Goal: Navigation & Orientation: Find specific page/section

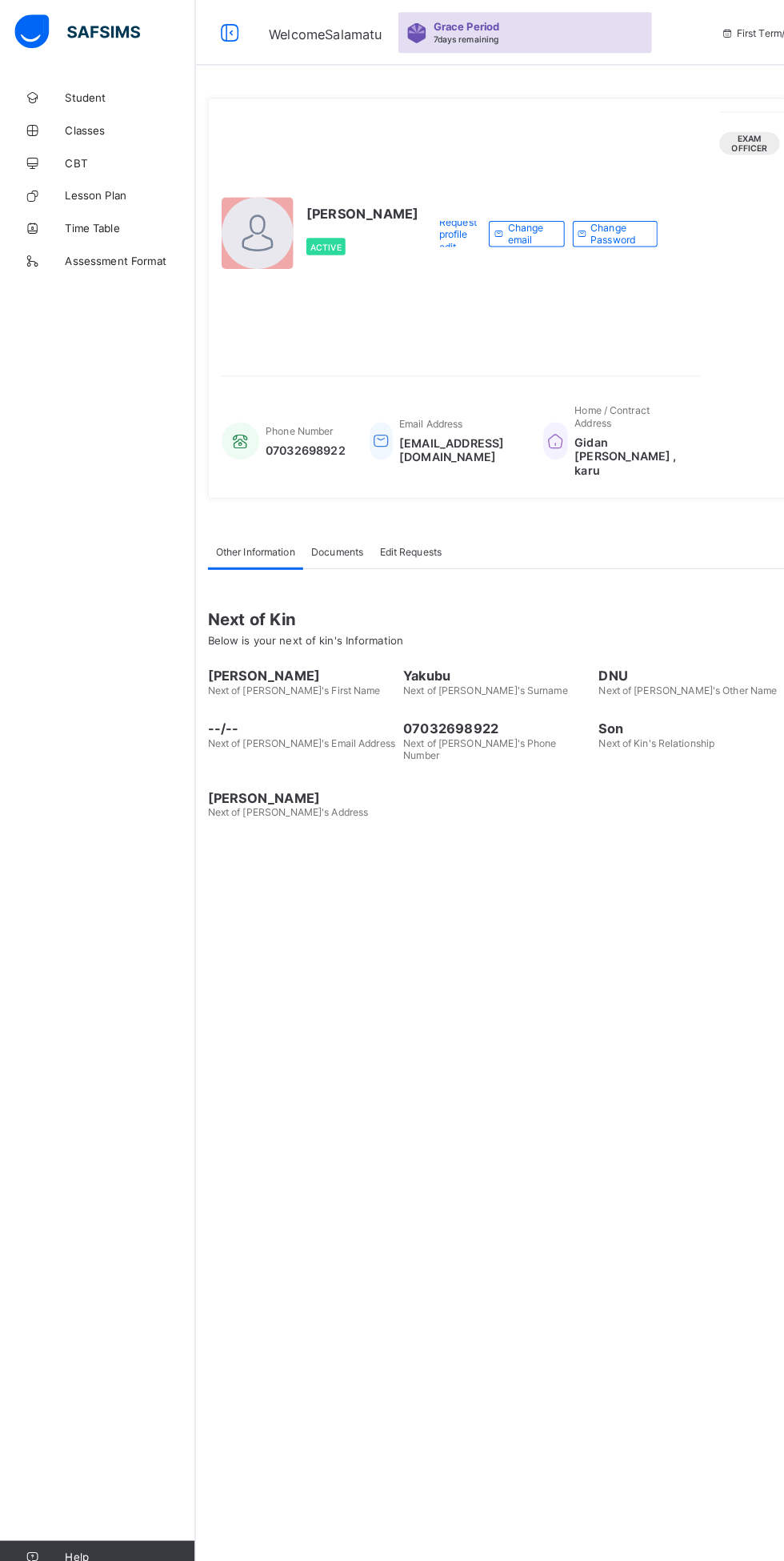
click at [87, 126] on span "Classes" at bounding box center [128, 128] width 128 height 13
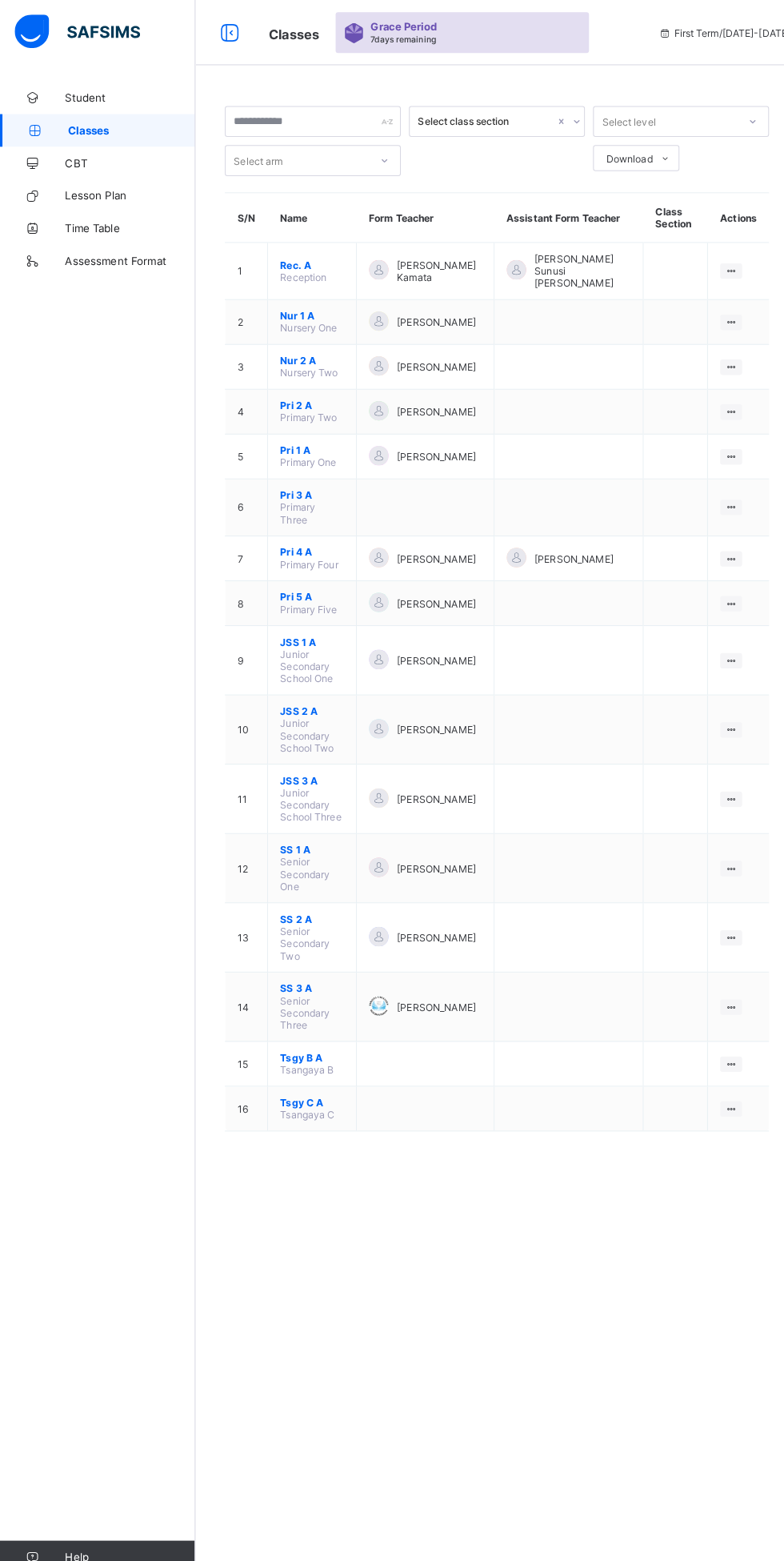
click at [308, 828] on span "SS 1 A" at bounding box center [306, 834] width 62 height 12
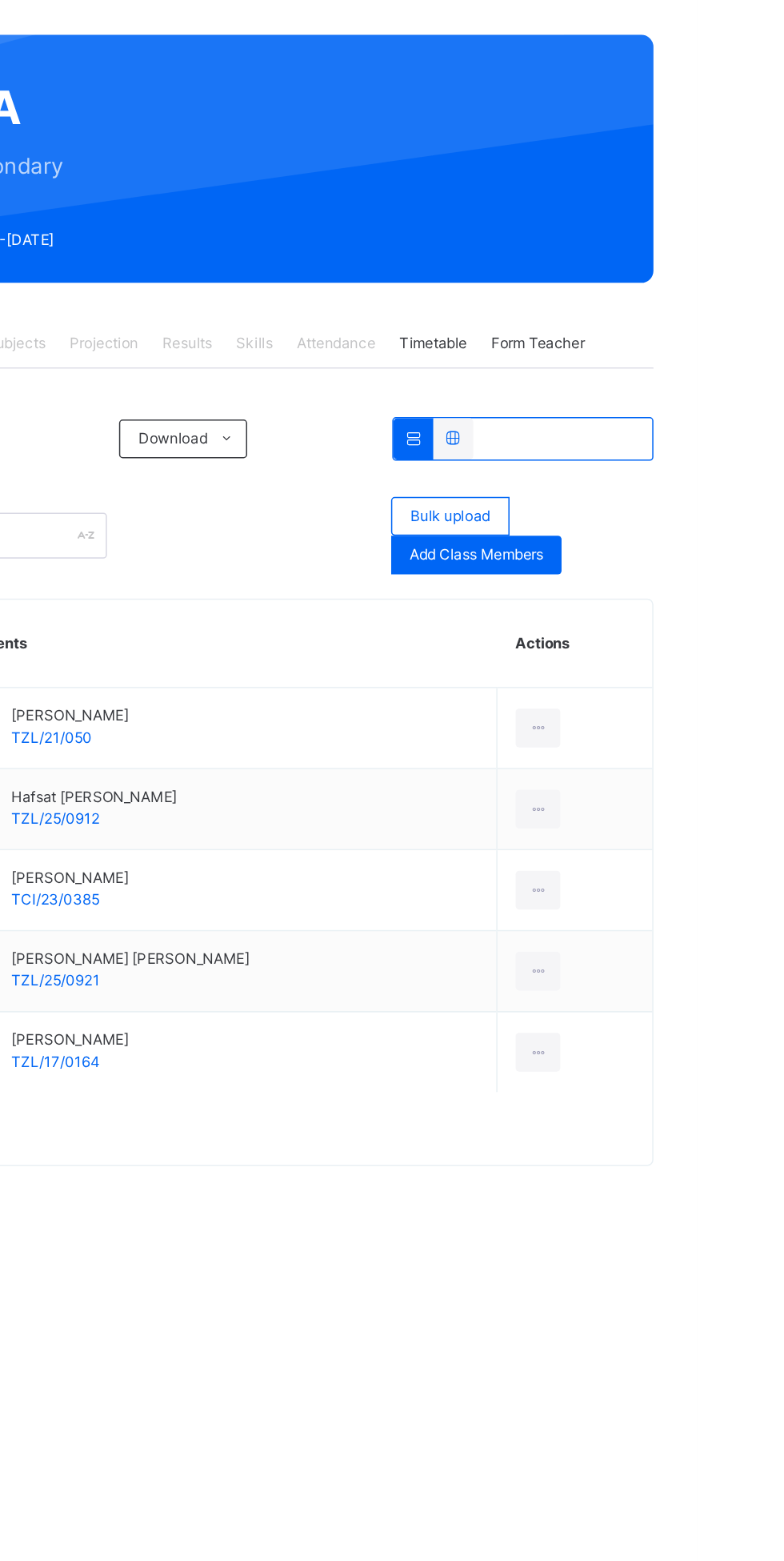
click at [540, 329] on div "Attendance" at bounding box center [545, 339] width 68 height 32
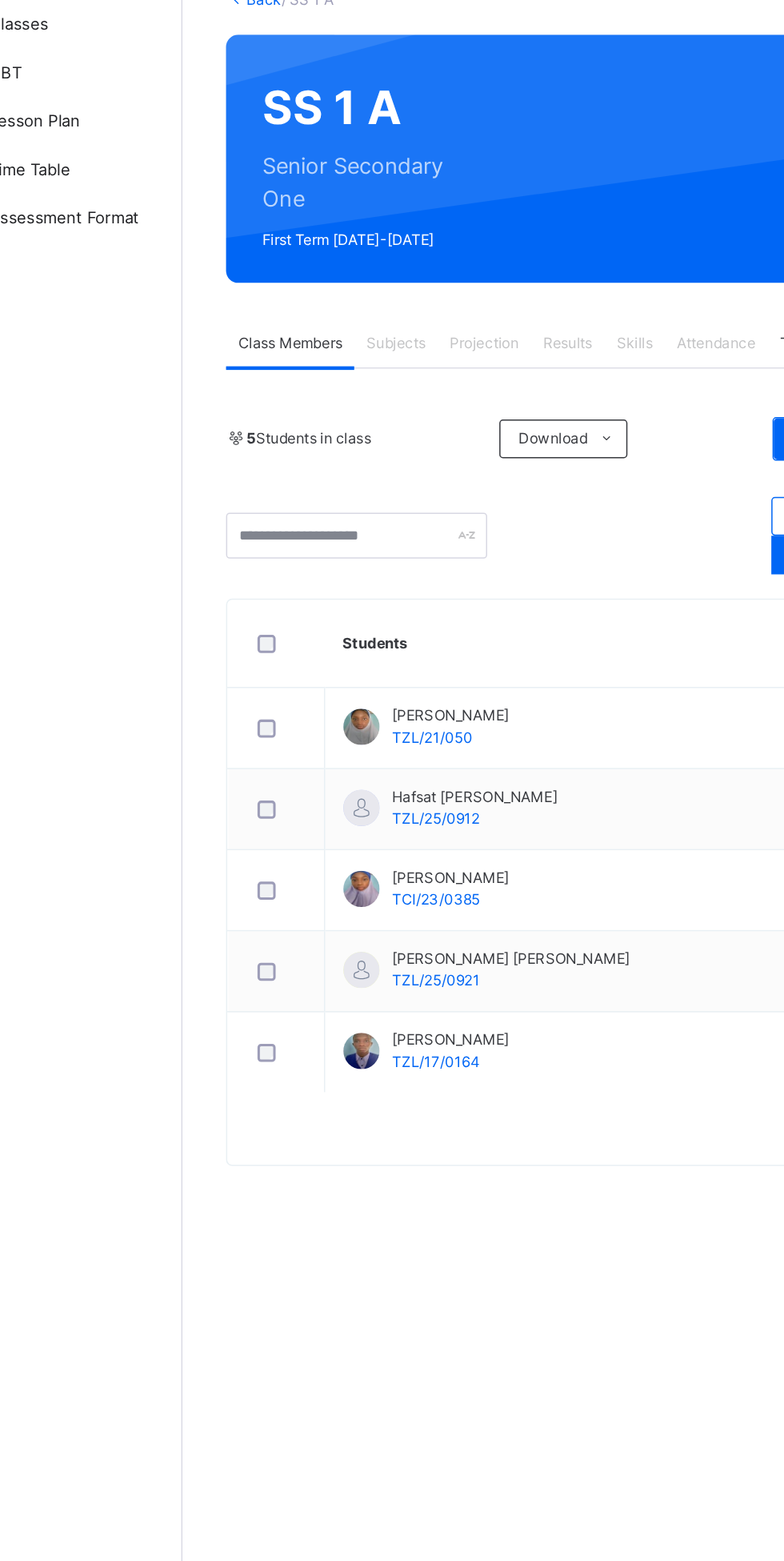
click at [385, 337] on span "Projection" at bounding box center [391, 339] width 46 height 15
click at [342, 329] on div "Subjects" at bounding box center [333, 339] width 56 height 32
